Goal: Find specific page/section: Find specific page/section

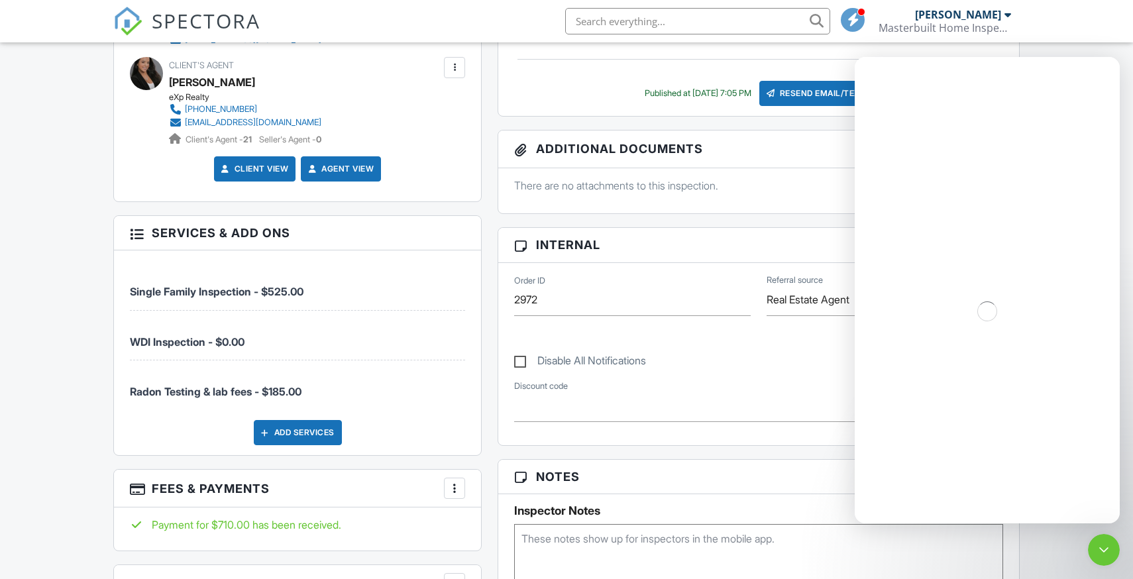
scroll to position [511, 0]
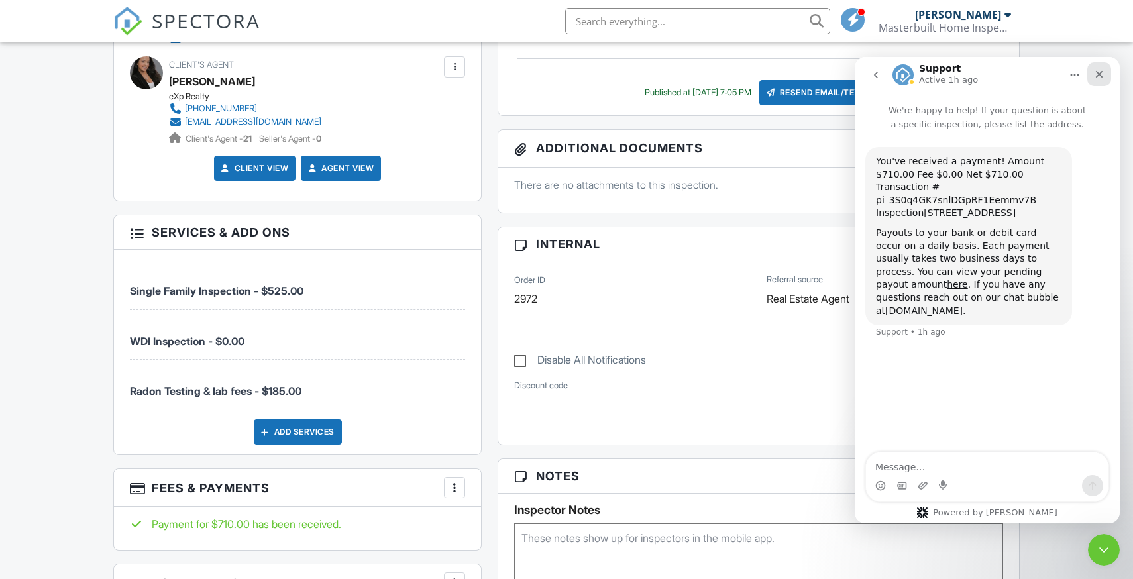
click at [1098, 77] on icon "Close" at bounding box center [1099, 74] width 11 height 11
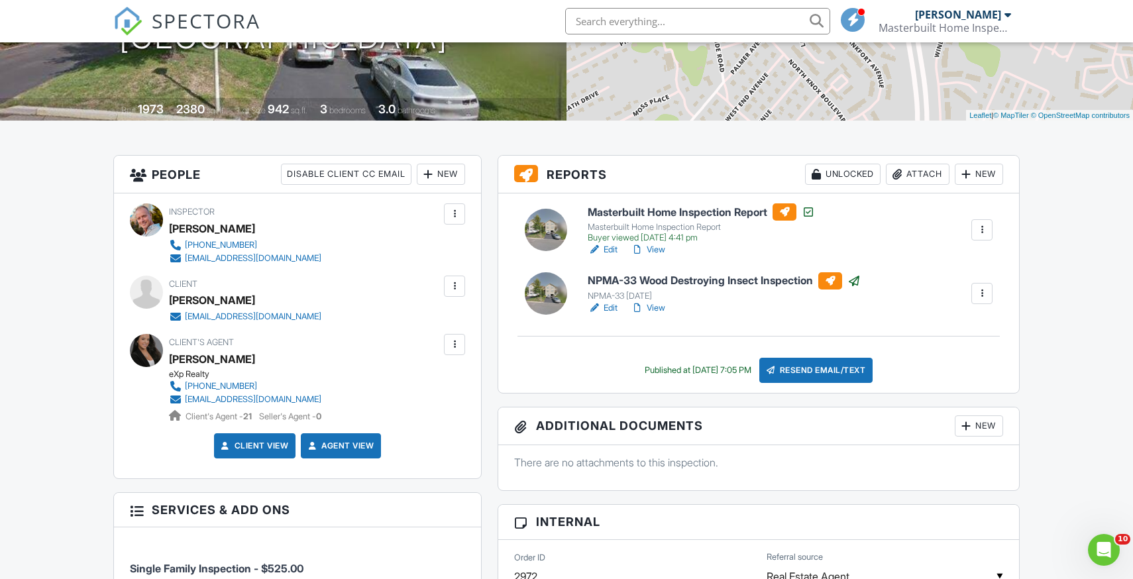
scroll to position [0, 0]
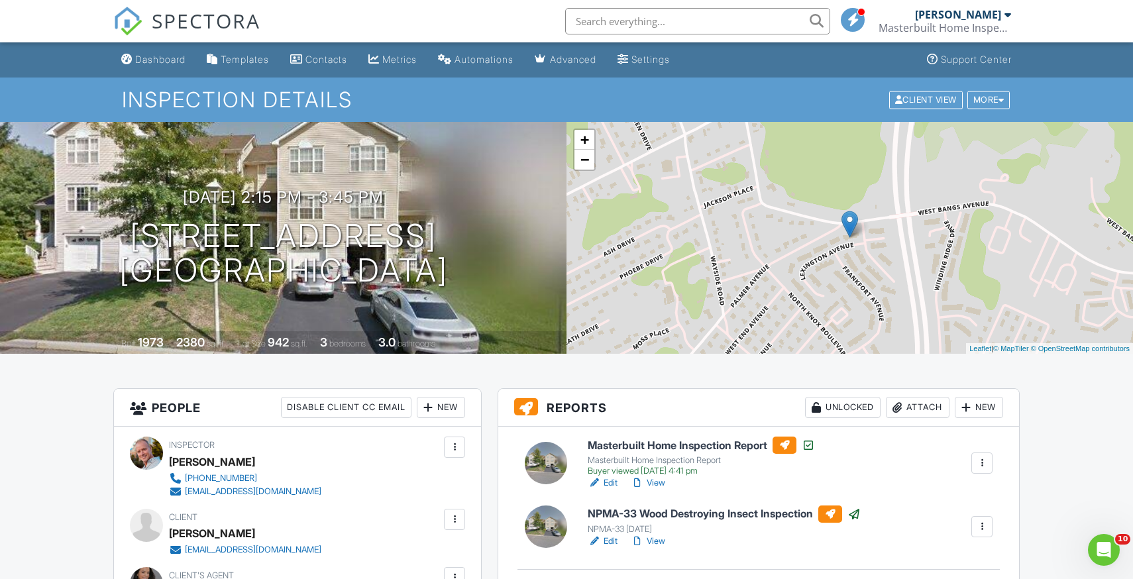
click at [591, 25] on input "text" at bounding box center [697, 21] width 265 height 26
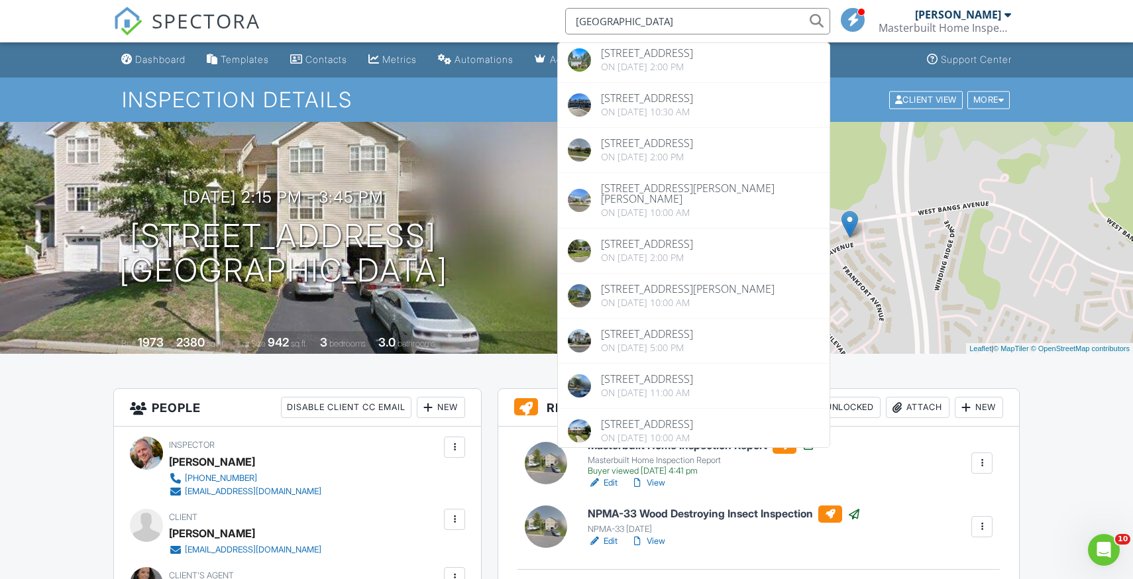
scroll to position [72, 0]
click at [576, 23] on input "miami" at bounding box center [697, 21] width 265 height 26
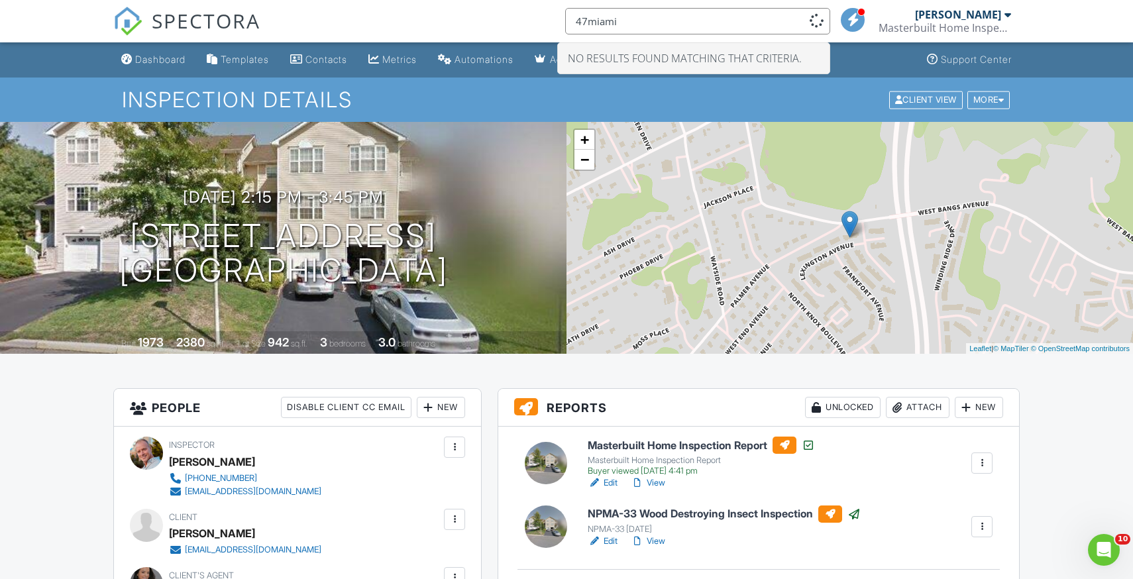
scroll to position [0, 0]
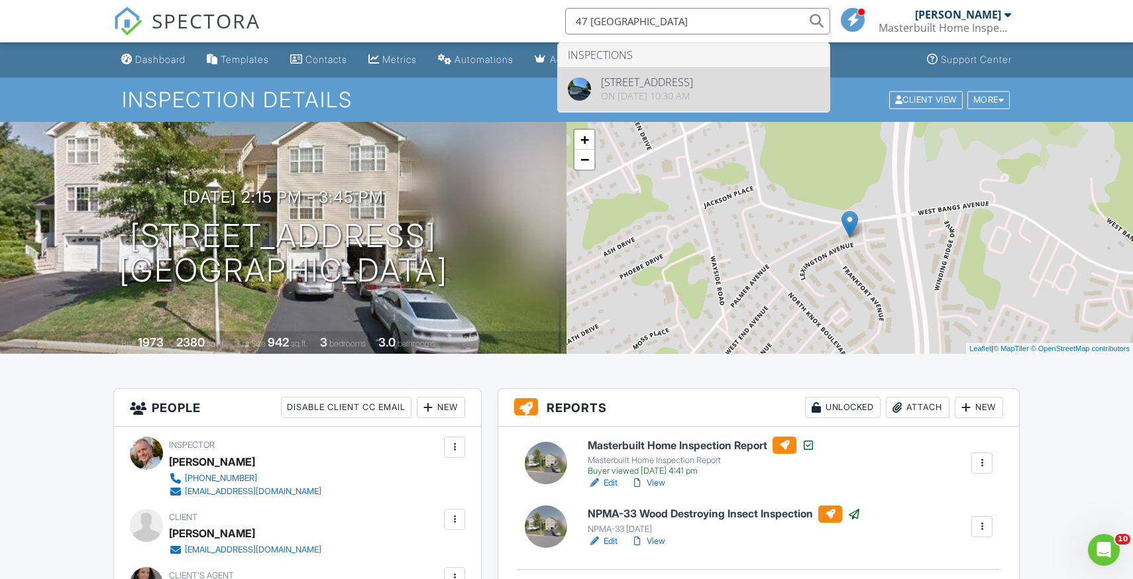
type input "47 miami"
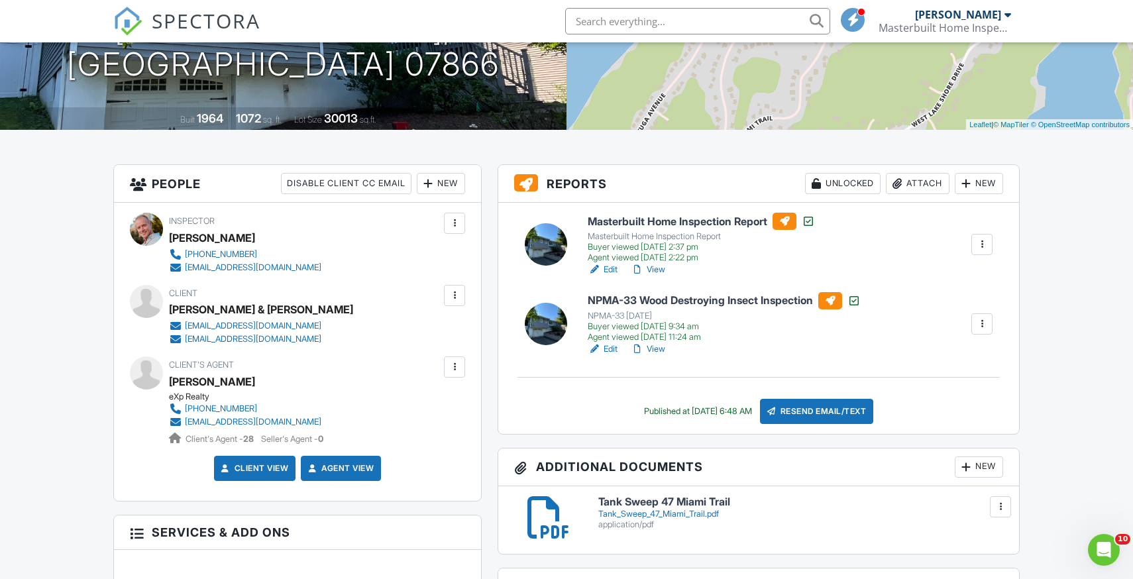
scroll to position [234, 0]
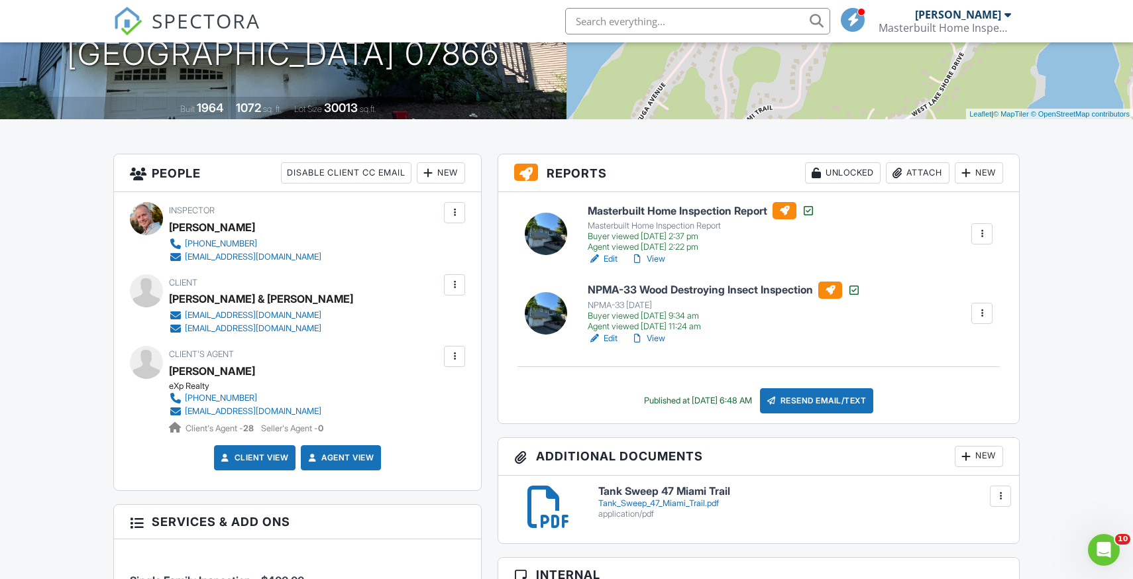
click at [717, 289] on h6 "NPMA-33 Wood Destroying Insect Inspection" at bounding box center [724, 290] width 273 height 17
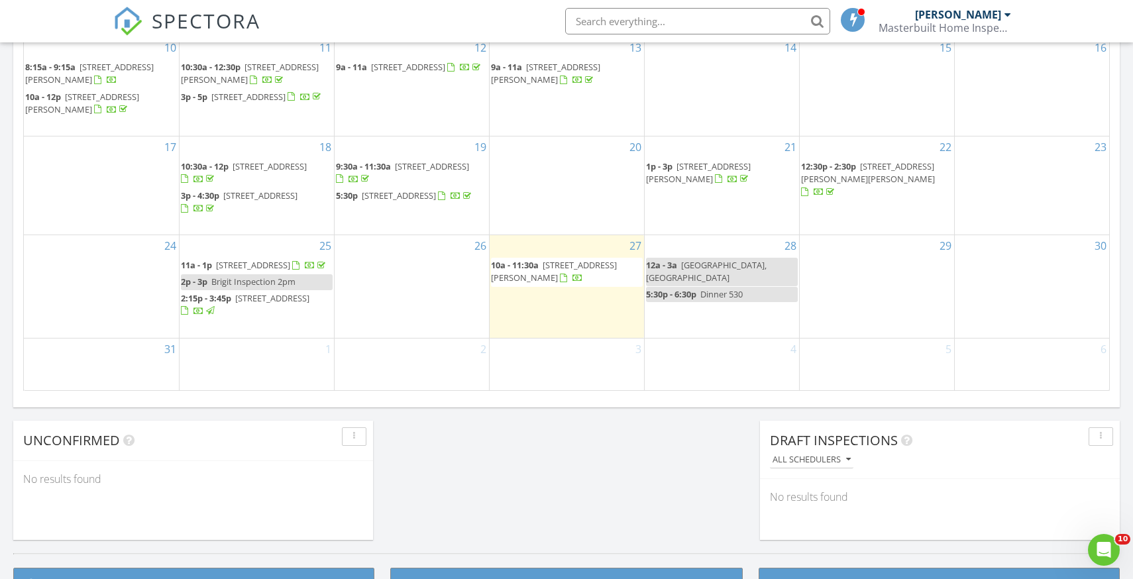
scroll to position [829, 0]
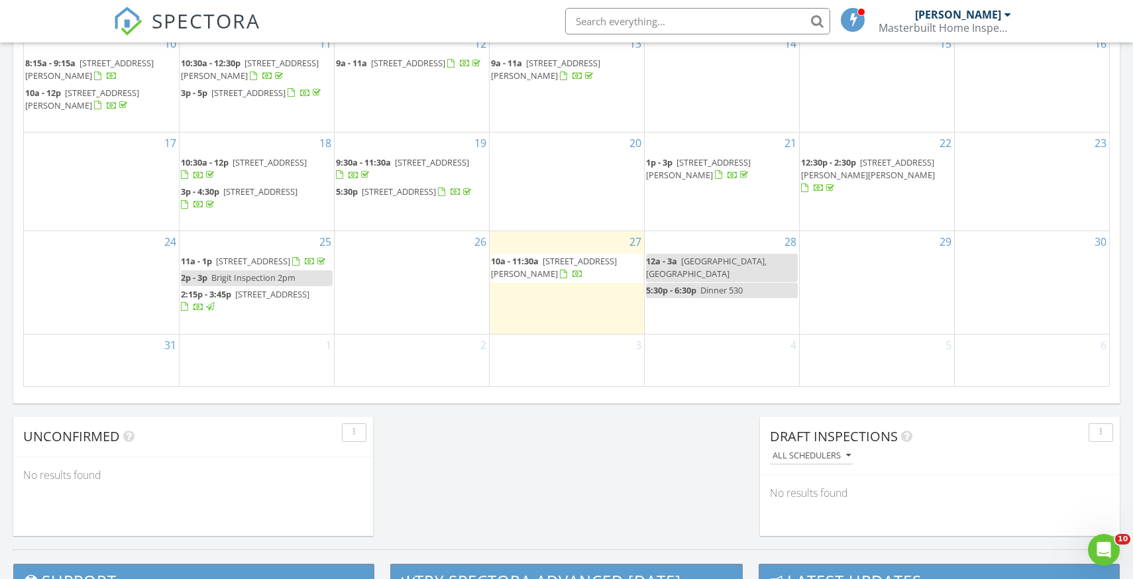
click at [600, 23] on input "text" at bounding box center [697, 21] width 265 height 26
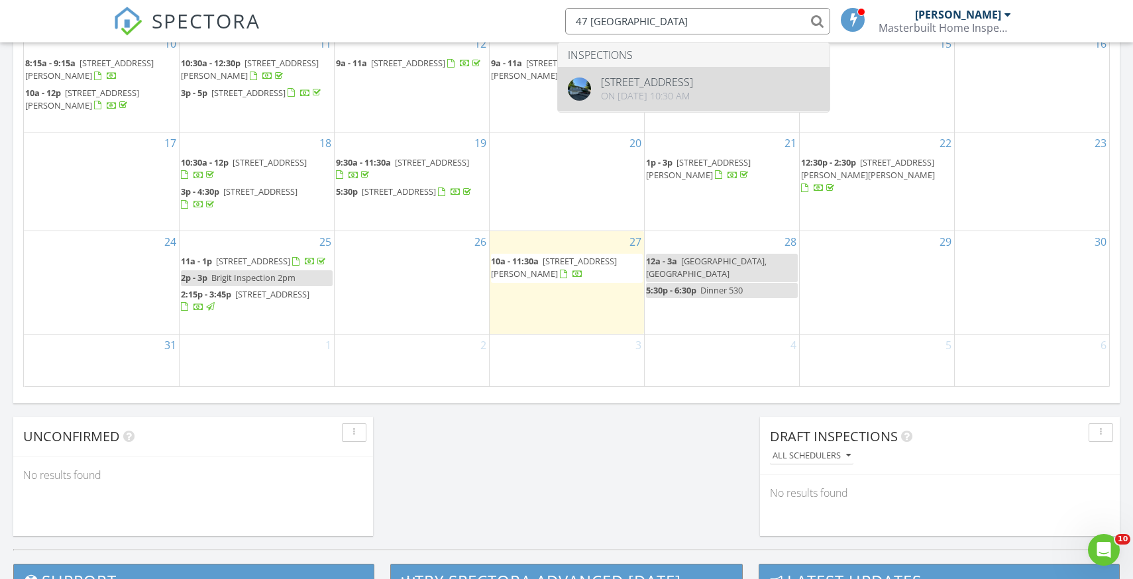
type input "47 Miami"
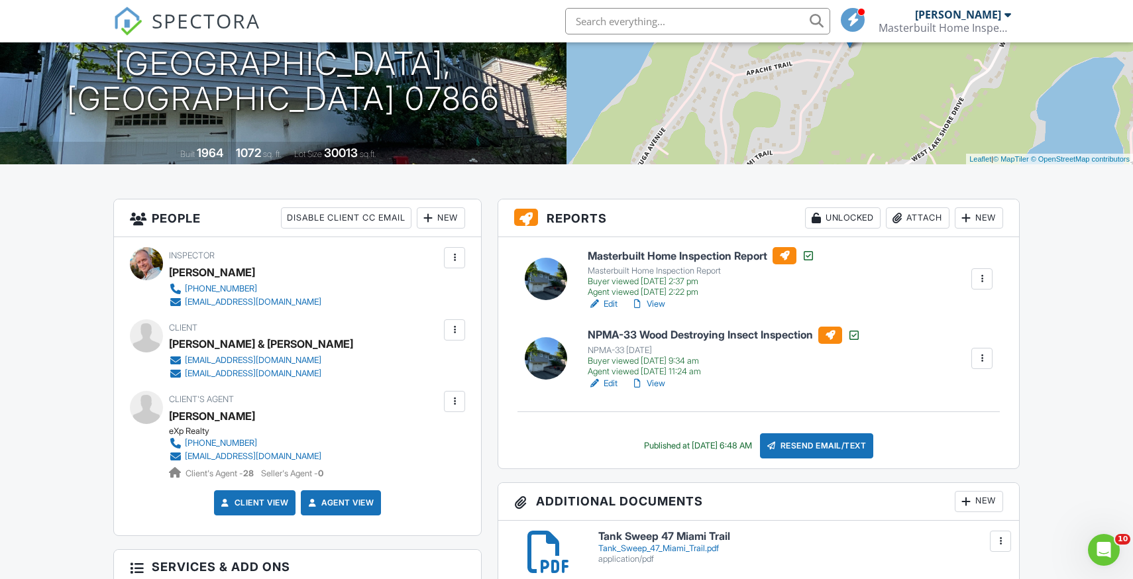
click at [660, 384] on link "View" at bounding box center [648, 383] width 34 height 13
